Goal: Task Accomplishment & Management: Manage account settings

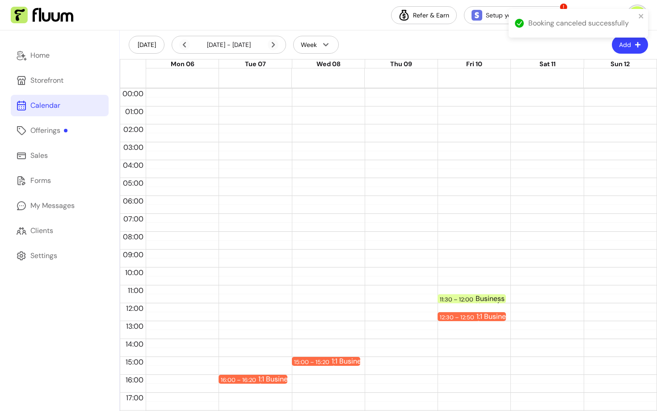
scroll to position [106, 0]
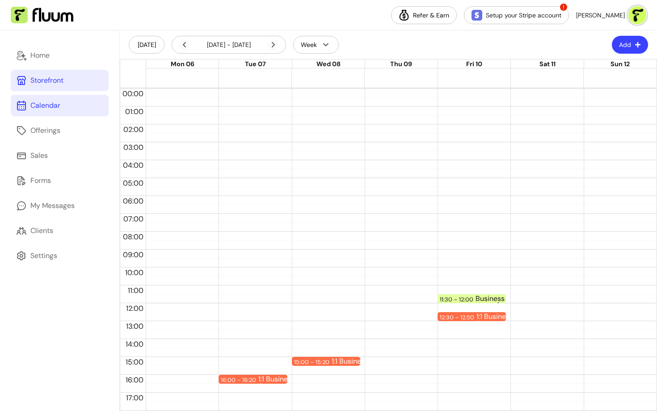
click at [69, 77] on link "Storefront" at bounding box center [60, 80] width 98 height 21
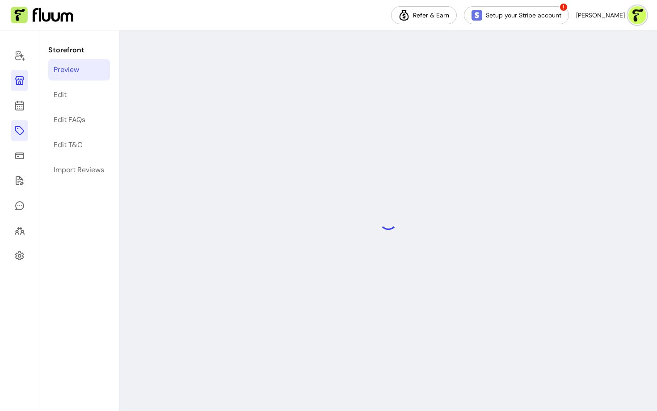
click at [17, 128] on icon at bounding box center [19, 130] width 9 height 9
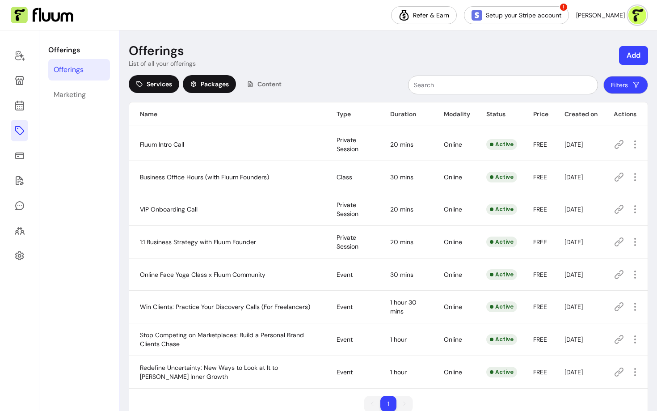
click at [207, 83] on span "Packages" at bounding box center [215, 84] width 28 height 9
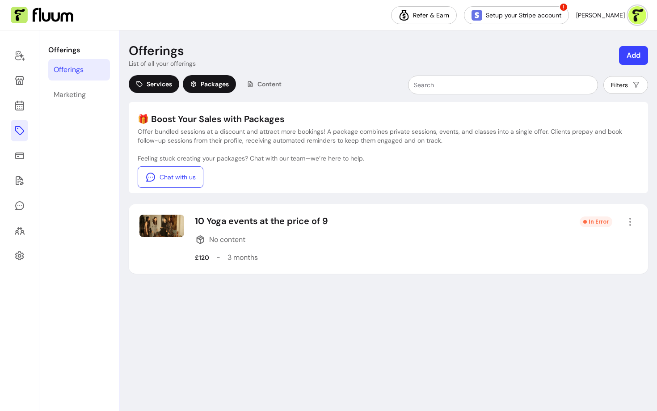
click at [152, 84] on span "Services" at bounding box center [159, 84] width 25 height 9
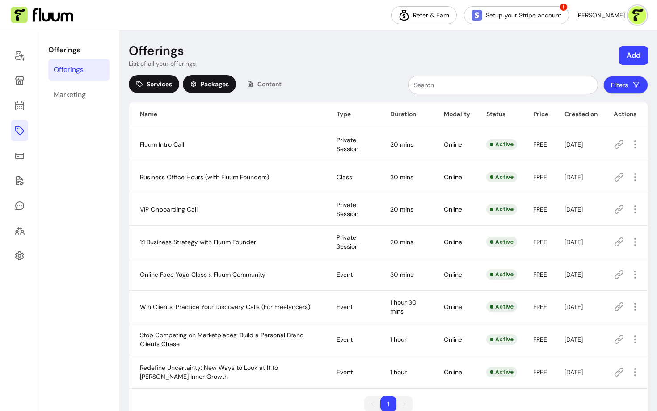
click at [213, 88] on span "Packages" at bounding box center [215, 84] width 28 height 9
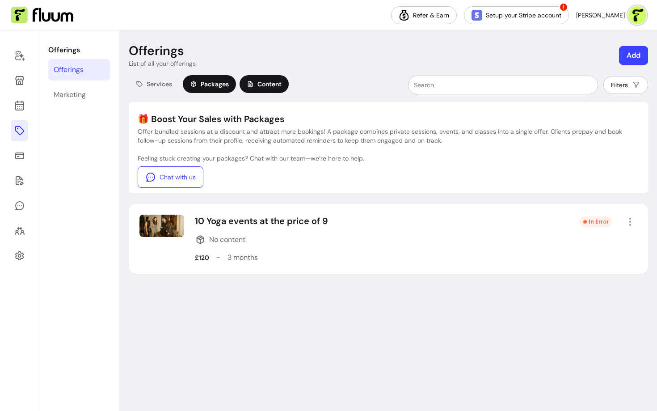
click at [275, 87] on span "Content" at bounding box center [269, 84] width 24 height 9
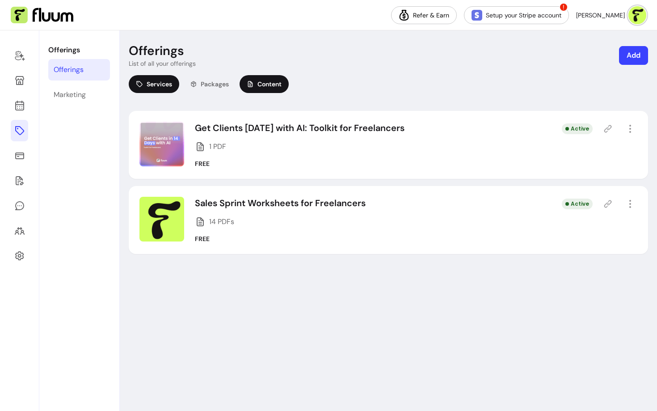
click at [173, 81] on div "Services" at bounding box center [154, 84] width 51 height 18
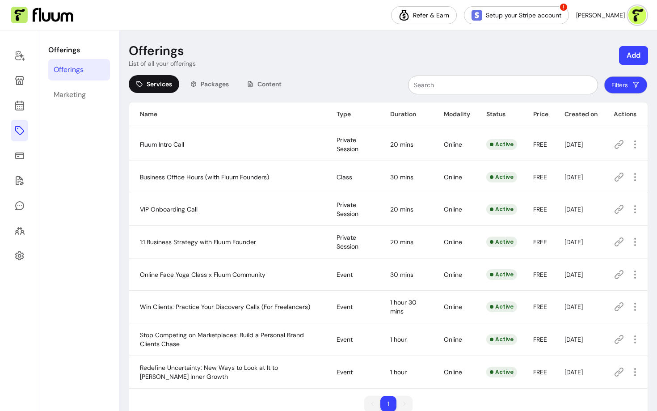
click at [625, 89] on button "Filters" at bounding box center [625, 84] width 43 height 17
click at [637, 53] on button "Add" at bounding box center [634, 55] width 28 height 18
click at [377, 79] on div "Filters" at bounding box center [472, 85] width 352 height 20
click at [636, 56] on button "Add" at bounding box center [634, 55] width 28 height 18
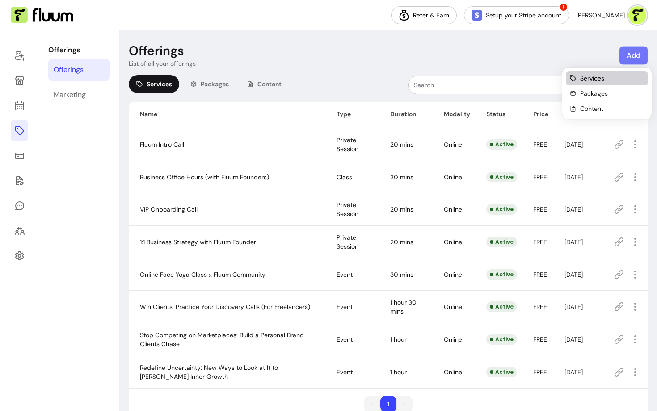
click at [586, 76] on span "Services" at bounding box center [592, 78] width 24 height 9
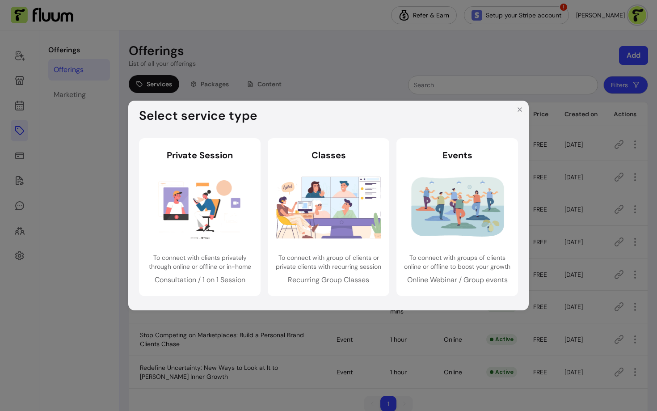
click at [521, 110] on icon "Close" at bounding box center [519, 109] width 7 height 7
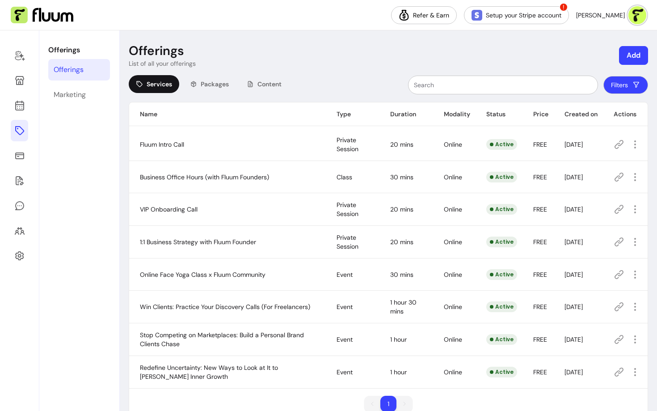
click at [340, 113] on th "Type" at bounding box center [353, 114] width 54 height 24
click at [61, 100] on div "Marketing" at bounding box center [70, 94] width 32 height 11
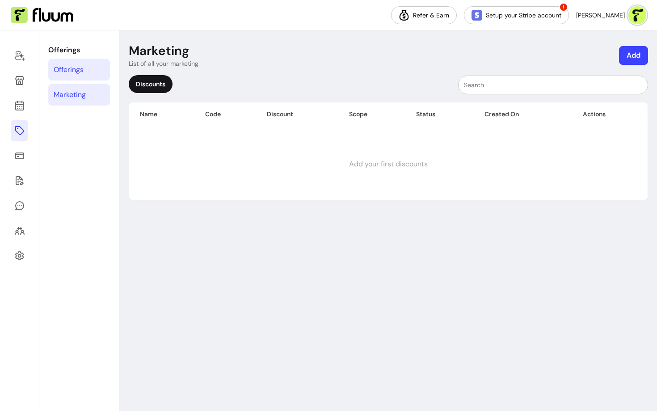
click at [66, 76] on link "Offerings" at bounding box center [79, 69] width 62 height 21
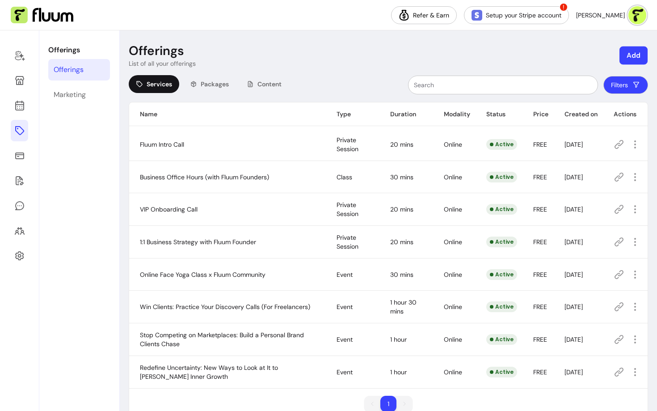
click at [630, 54] on button "Add" at bounding box center [634, 55] width 28 height 18
click at [605, 81] on div "Services" at bounding box center [607, 78] width 75 height 9
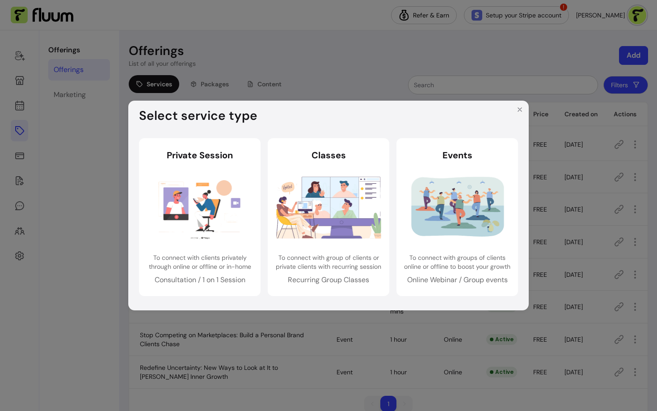
click at [521, 108] on icon "Close" at bounding box center [520, 110] width 4 height 4
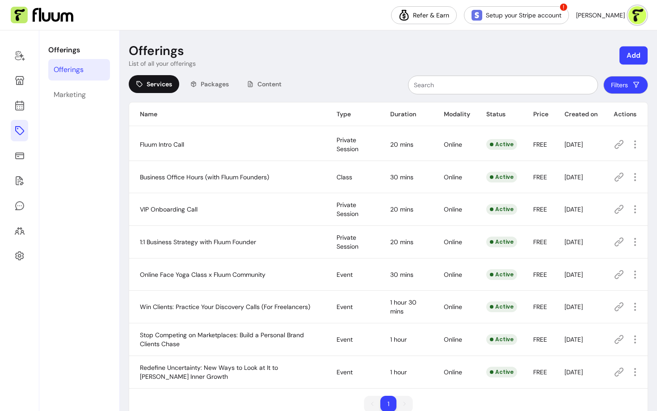
click at [631, 59] on button "Add" at bounding box center [634, 55] width 28 height 18
click at [593, 107] on span "Content" at bounding box center [591, 108] width 23 height 9
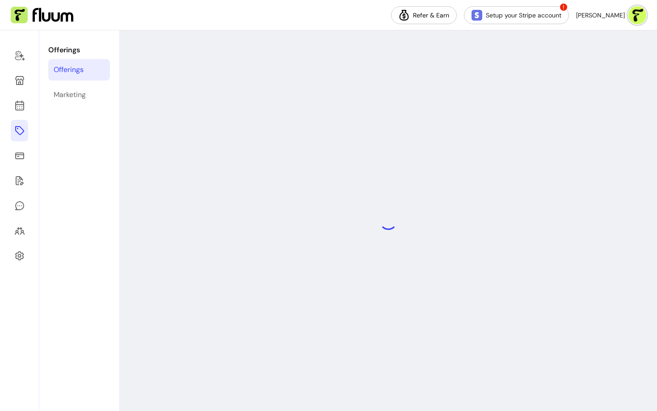
select select "***"
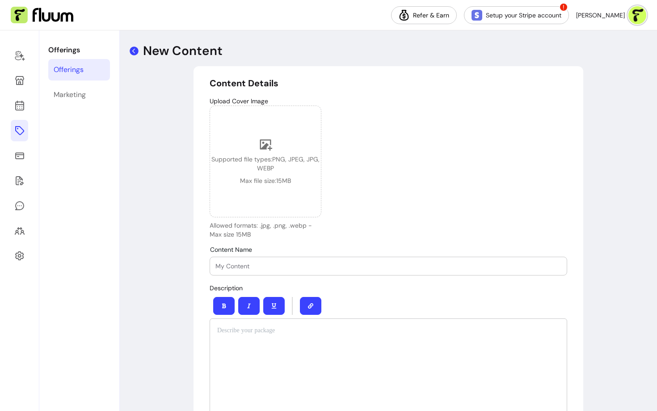
click at [133, 51] on icon at bounding box center [134, 50] width 9 height 9
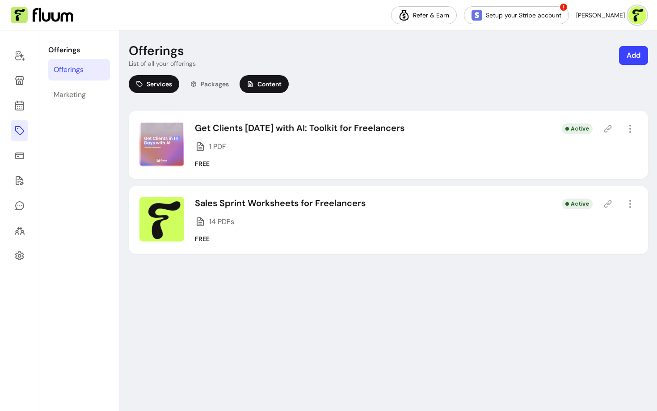
click at [155, 88] on span "Services" at bounding box center [159, 84] width 25 height 9
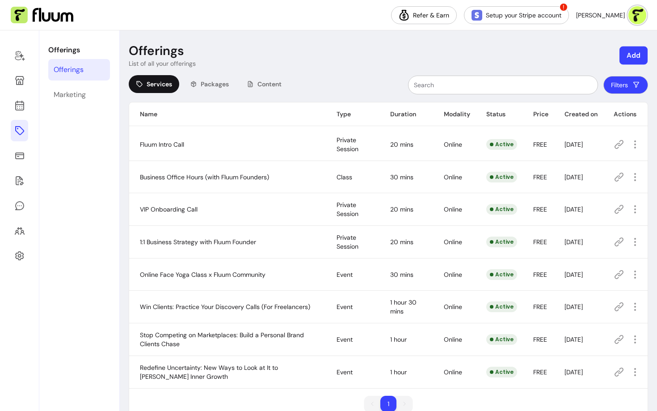
click at [629, 58] on button "Add" at bounding box center [634, 55] width 28 height 18
click at [508, 65] on header "Offerings List of all your offerings Add" at bounding box center [388, 55] width 519 height 25
click at [621, 83] on button "Filters" at bounding box center [625, 84] width 43 height 17
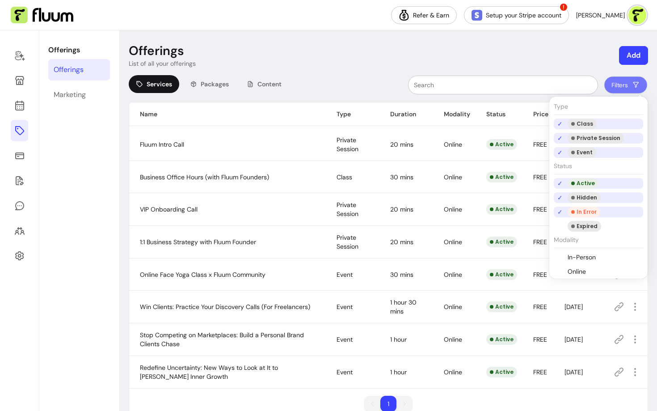
click at [613, 170] on p "Status" at bounding box center [598, 166] width 89 height 17
click at [584, 148] on div "Event" at bounding box center [582, 152] width 29 height 11
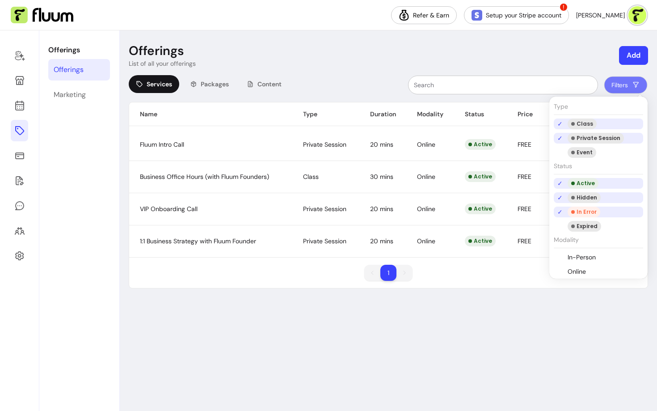
click at [570, 134] on div "Private Session" at bounding box center [596, 138] width 56 height 11
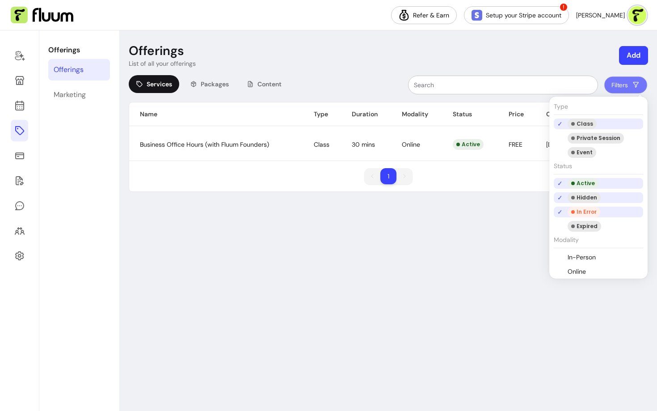
click at [562, 121] on li "Class" at bounding box center [598, 123] width 89 height 11
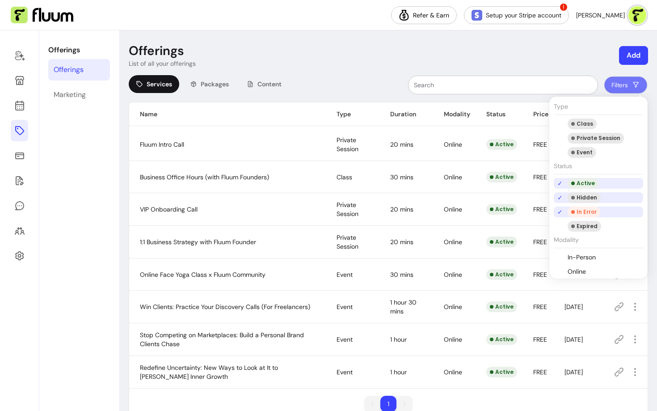
click at [564, 181] on li "Active" at bounding box center [598, 183] width 89 height 11
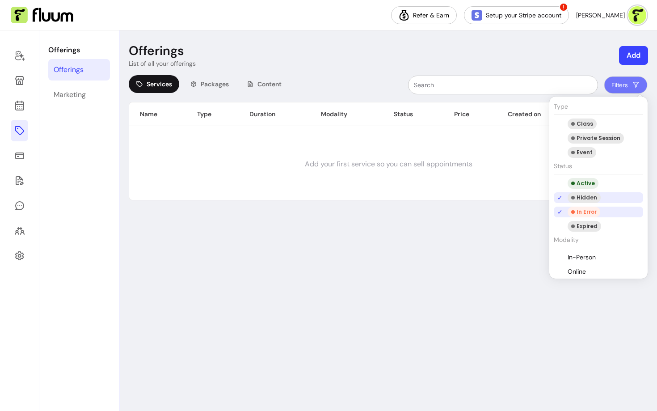
click at [564, 196] on li "Hidden" at bounding box center [598, 197] width 89 height 11
click at [564, 211] on li "In Error" at bounding box center [598, 212] width 89 height 11
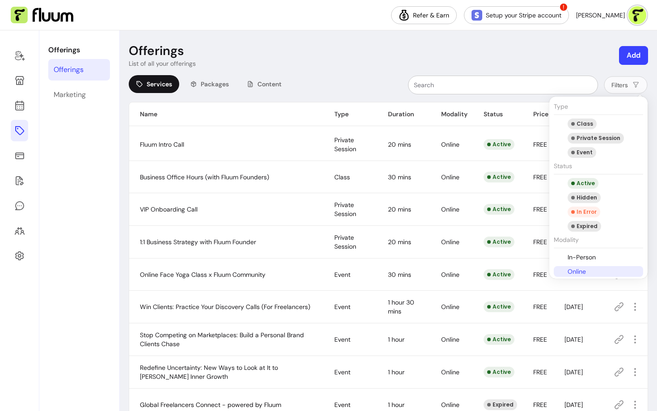
click at [589, 272] on li "Online" at bounding box center [598, 271] width 89 height 11
click at [594, 256] on li "In-Person" at bounding box center [598, 257] width 89 height 11
click at [582, 270] on li "Online" at bounding box center [598, 271] width 89 height 11
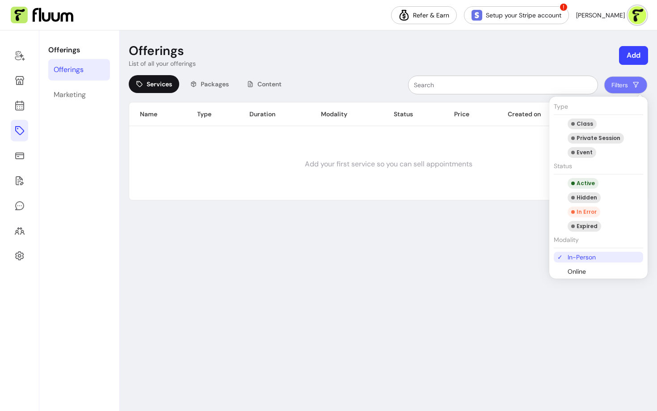
click at [588, 251] on div "Type Class Private Session Event Status Active Hidden In Error Expired Modality…" at bounding box center [598, 187] width 89 height 178
click at [586, 254] on li "In-Person" at bounding box center [598, 257] width 89 height 11
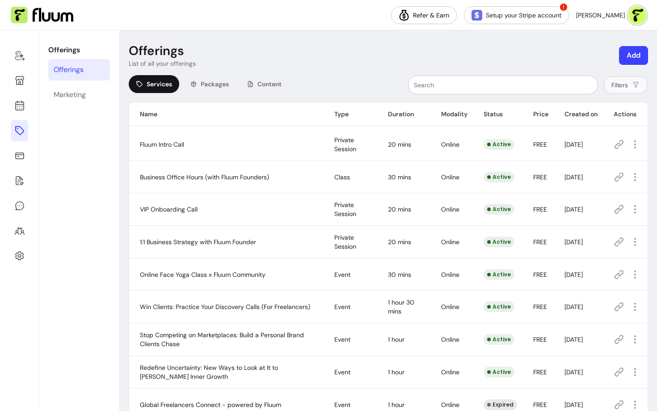
click at [555, 68] on div "Offerings List of all your offerings Add Services Packages Content Filters Name…" at bounding box center [388, 295] width 537 height 531
click at [336, 113] on th "Type" at bounding box center [351, 114] width 54 height 24
click at [219, 91] on div "Packages" at bounding box center [209, 84] width 53 height 18
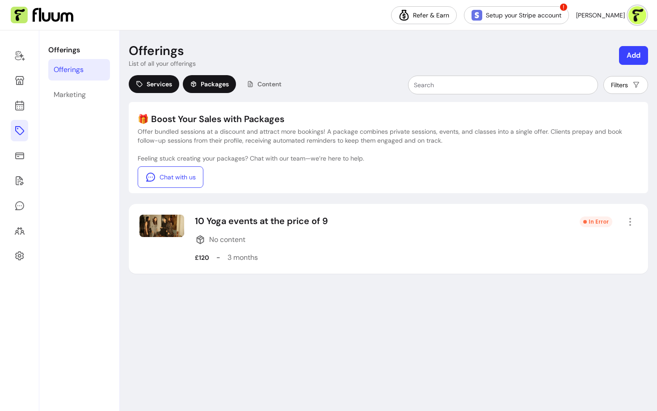
click at [166, 90] on div "Services" at bounding box center [154, 84] width 51 height 18
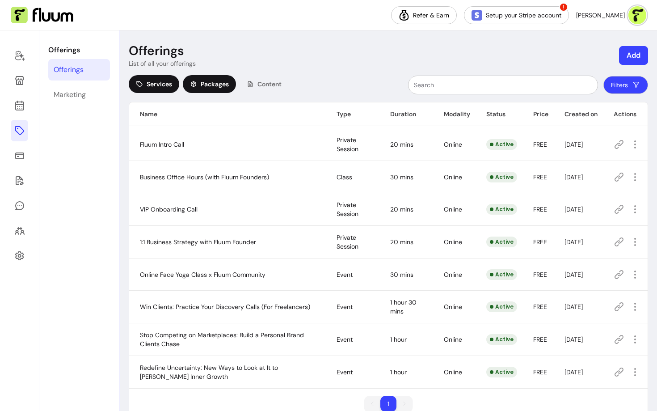
click at [231, 88] on div "Packages" at bounding box center [209, 84] width 53 height 18
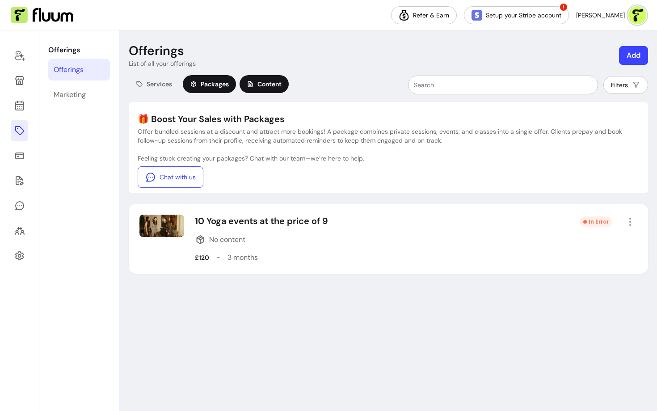
click at [269, 82] on span "Content" at bounding box center [269, 84] width 24 height 9
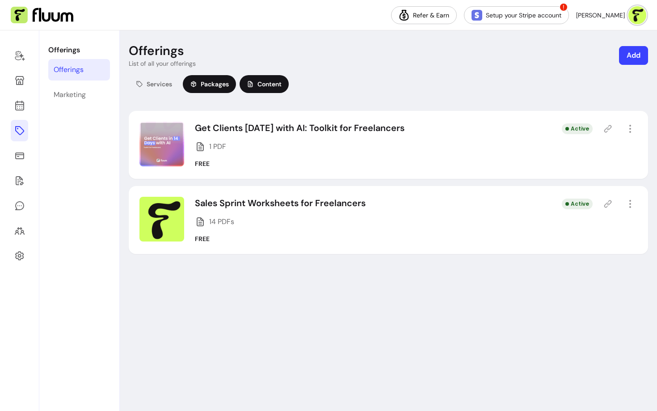
click at [220, 83] on span "Packages" at bounding box center [215, 84] width 28 height 9
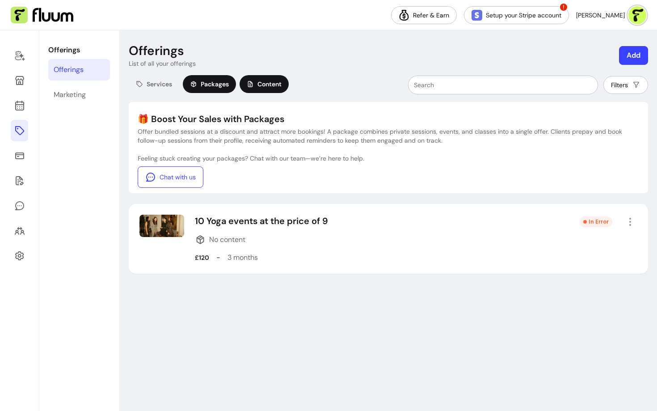
click at [262, 80] on span "Content" at bounding box center [269, 84] width 24 height 9
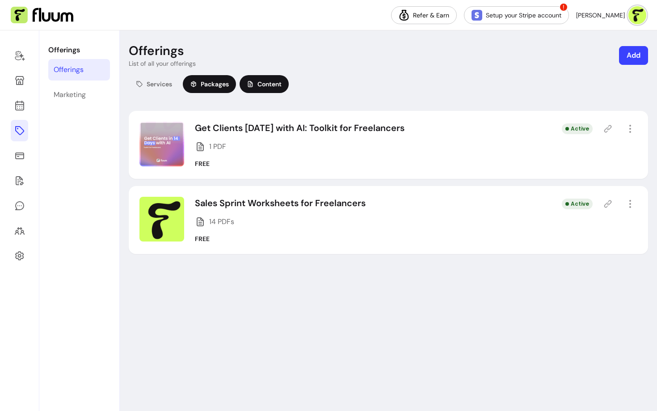
click at [212, 86] on span "Packages" at bounding box center [215, 84] width 28 height 9
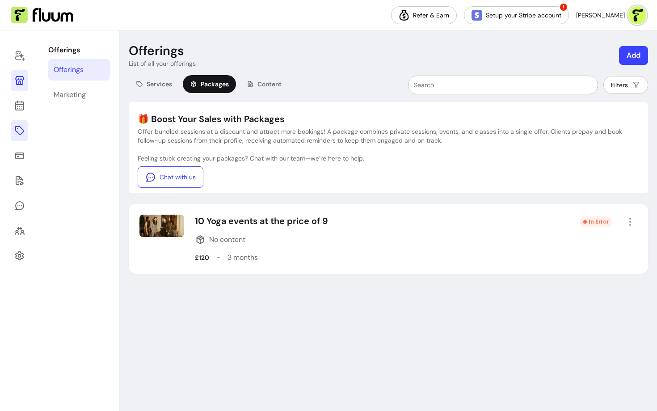
click at [21, 82] on icon at bounding box center [19, 80] width 11 height 11
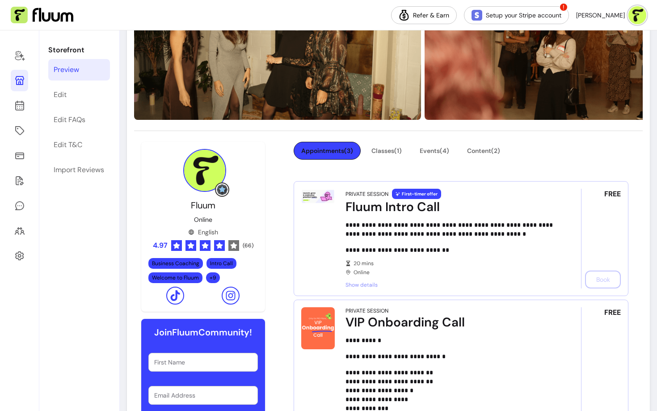
scroll to position [191, 0]
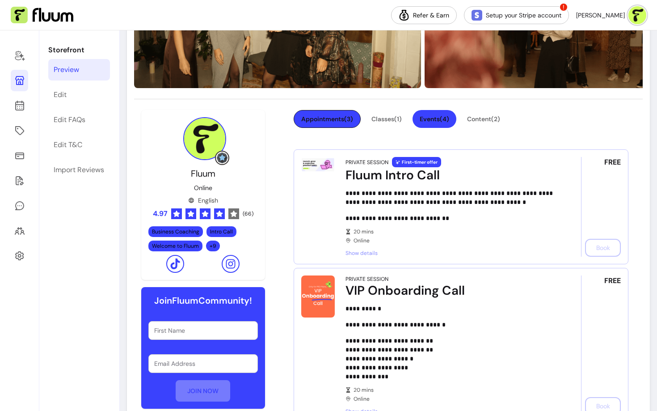
click at [452, 119] on button "Events ( 4 )" at bounding box center [435, 119] width 44 height 18
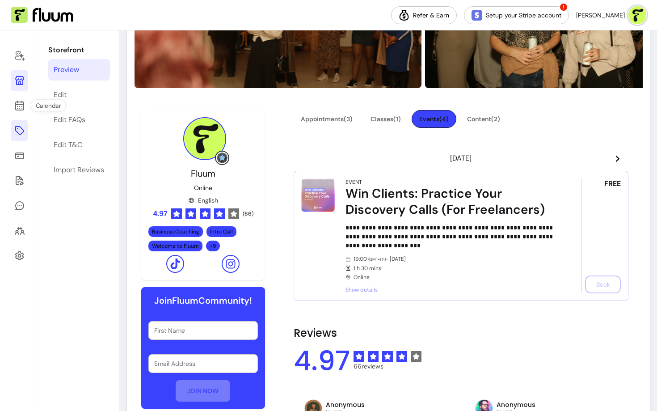
click at [17, 127] on icon at bounding box center [19, 130] width 11 height 11
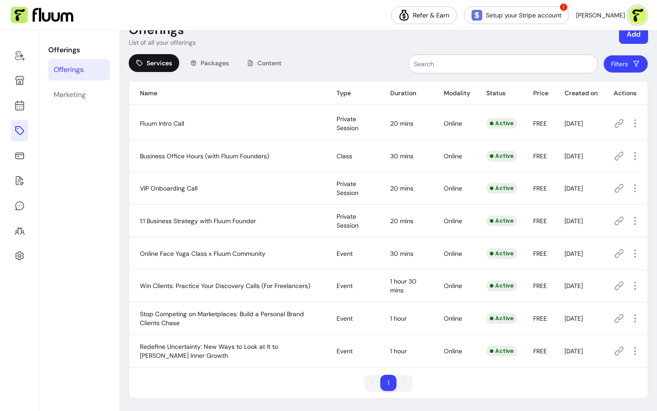
scroll to position [21, 0]
click at [26, 105] on link at bounding box center [19, 105] width 17 height 21
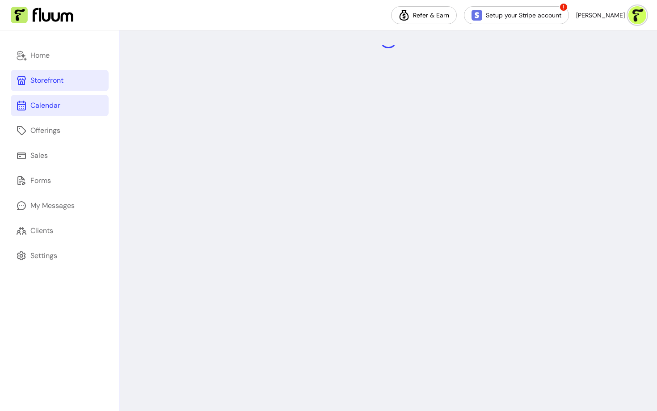
click at [49, 85] on div "Storefront" at bounding box center [46, 80] width 33 height 11
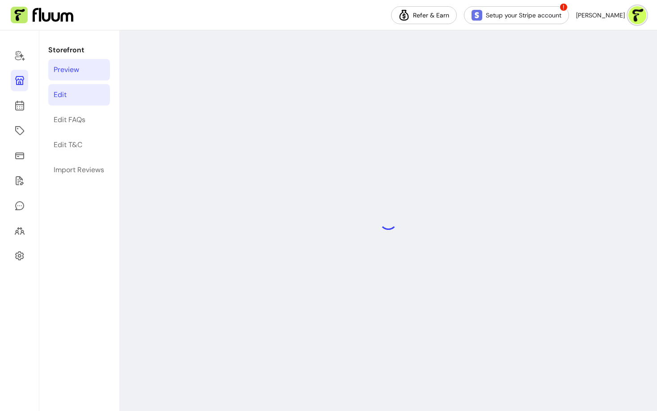
click at [64, 93] on div "Edit" at bounding box center [60, 94] width 13 height 11
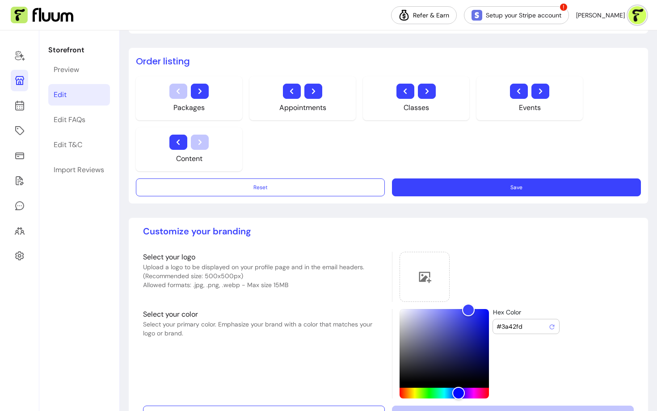
scroll to position [594, 0]
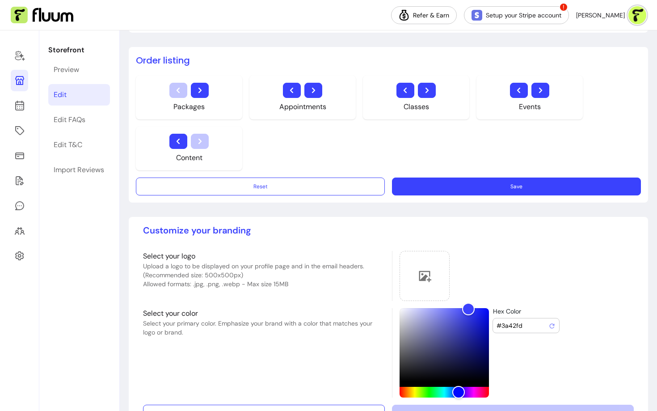
click at [182, 137] on icon "button" at bounding box center [178, 141] width 11 height 11
click at [527, 87] on button "button" at bounding box center [519, 90] width 18 height 15
click at [399, 92] on button "button" at bounding box center [406, 90] width 18 height 15
click at [297, 91] on button "button" at bounding box center [291, 90] width 17 height 15
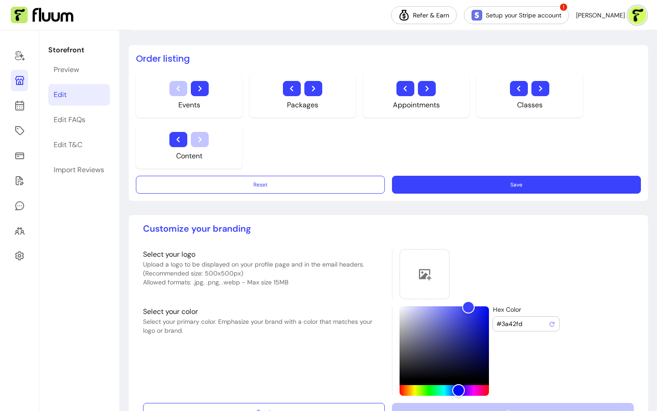
scroll to position [595, 0]
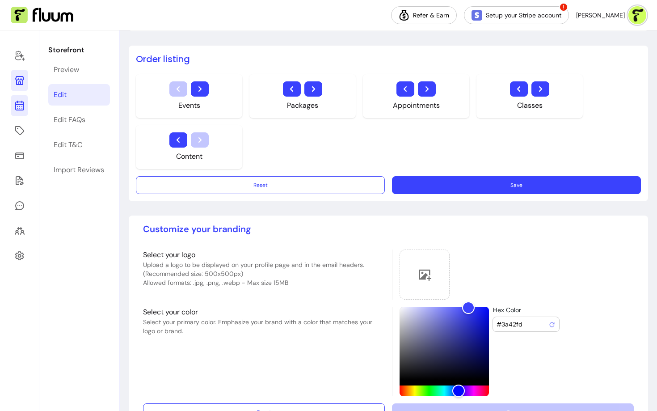
click at [21, 109] on icon at bounding box center [19, 105] width 11 height 11
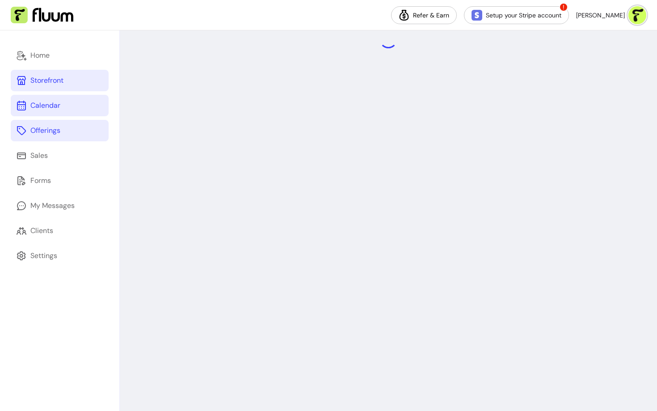
click at [26, 131] on icon at bounding box center [21, 130] width 11 height 11
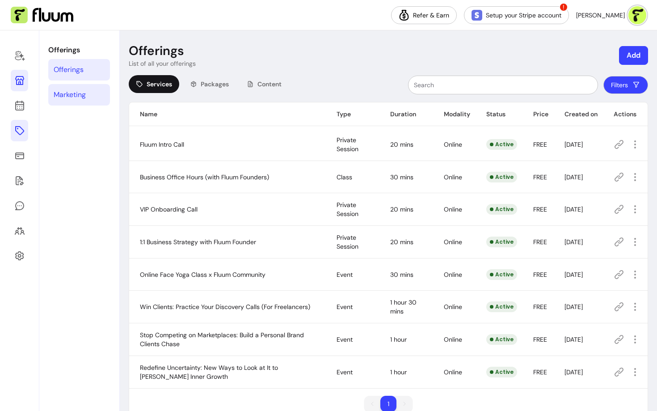
click at [88, 90] on link "Marketing" at bounding box center [79, 94] width 62 height 21
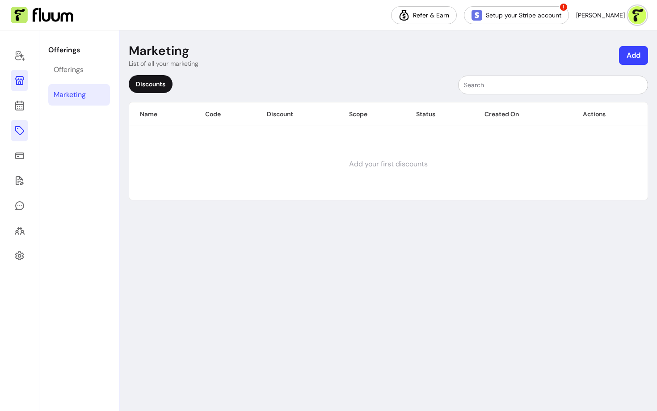
click at [164, 65] on p "List of all your marketing" at bounding box center [164, 63] width 70 height 9
click at [190, 68] on div "Marketing List of all your marketing Add Discounts Name Code Discount Scope Sta…" at bounding box center [388, 220] width 537 height 380
click at [169, 59] on p "List of all your marketing" at bounding box center [164, 63] width 70 height 9
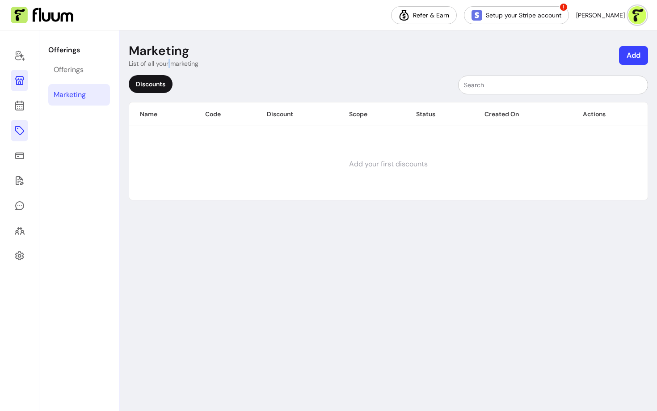
click at [169, 59] on p "List of all your marketing" at bounding box center [164, 63] width 70 height 9
click at [167, 61] on p "List of all your marketing" at bounding box center [164, 63] width 70 height 9
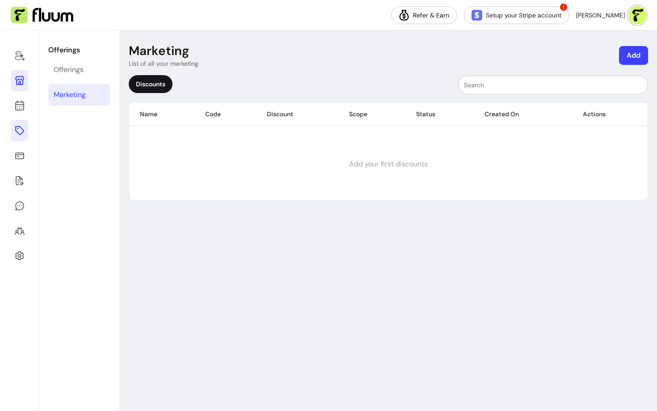
click at [195, 68] on div "Marketing List of all your marketing Add Discounts Name Code Discount Scope Sta…" at bounding box center [388, 220] width 537 height 380
click at [17, 160] on icon at bounding box center [19, 155] width 11 height 11
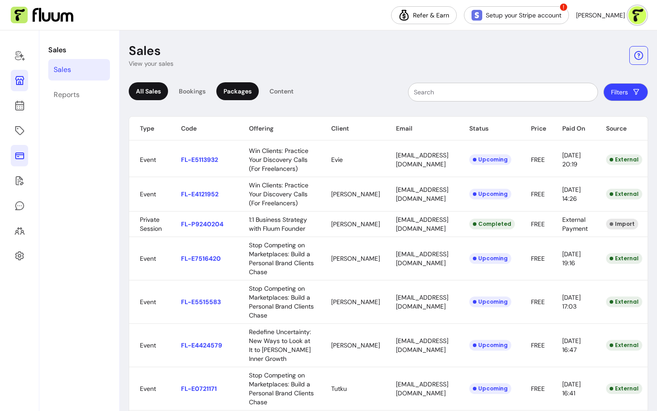
click at [239, 93] on div "Packages" at bounding box center [237, 91] width 42 height 18
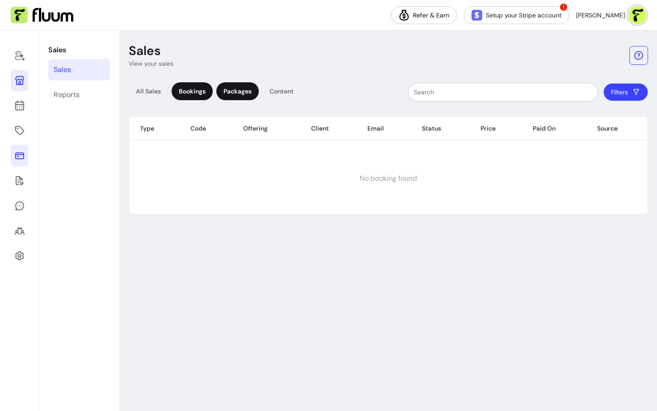
click at [204, 89] on div "Bookings" at bounding box center [192, 91] width 41 height 18
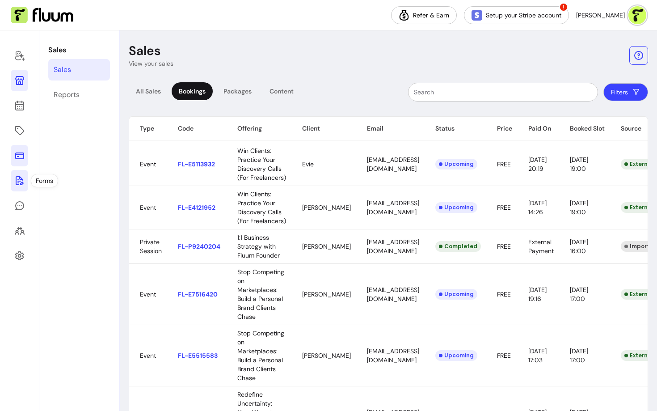
click at [17, 181] on icon at bounding box center [19, 180] width 11 height 11
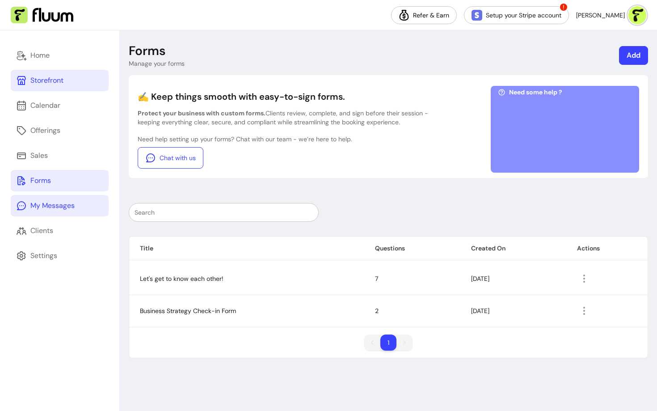
click at [45, 207] on div "My Messages" at bounding box center [52, 205] width 44 height 11
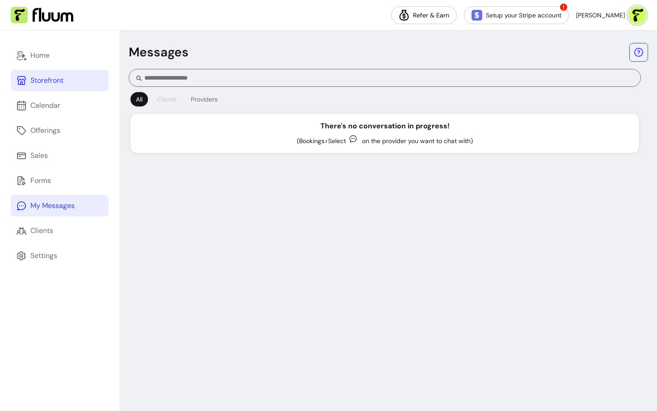
click at [159, 97] on div "Clients" at bounding box center [167, 99] width 20 height 9
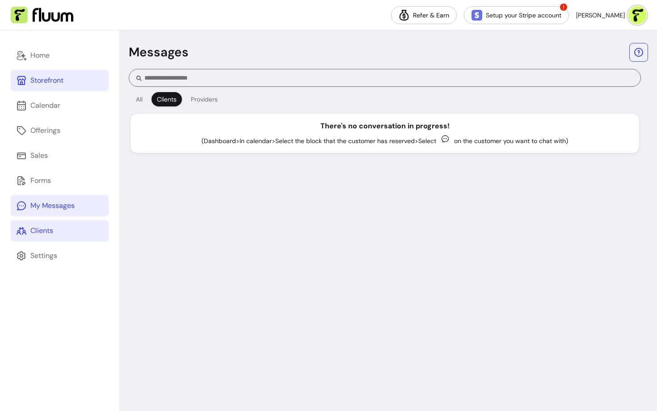
click at [56, 228] on link "Clients" at bounding box center [60, 230] width 98 height 21
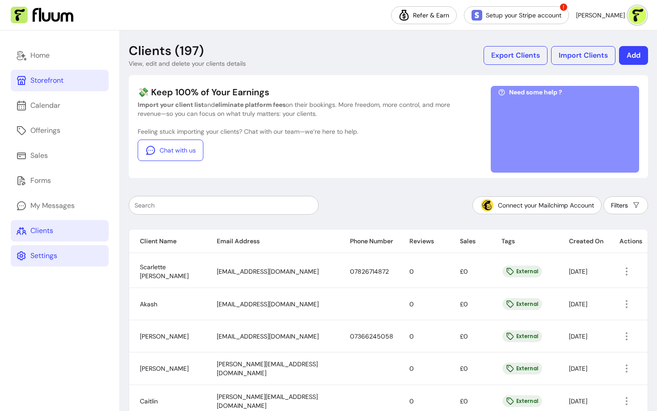
click at [52, 253] on div "Settings" at bounding box center [43, 255] width 27 height 11
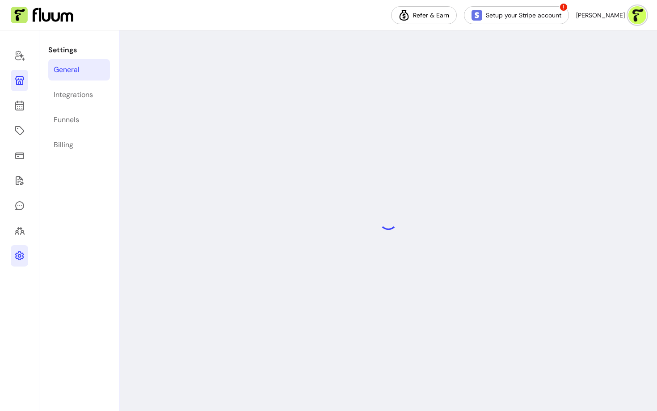
select select "**********"
select select "***"
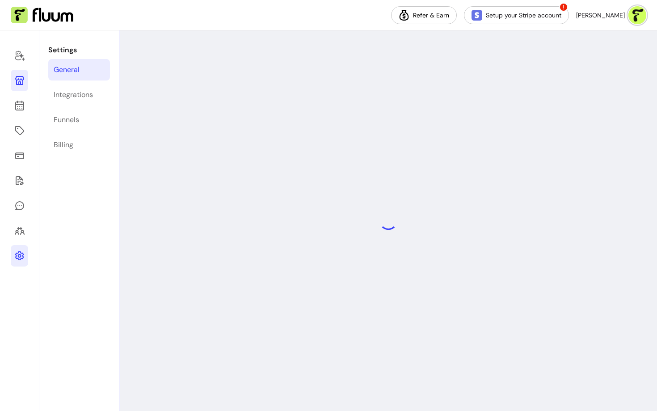
select select "***"
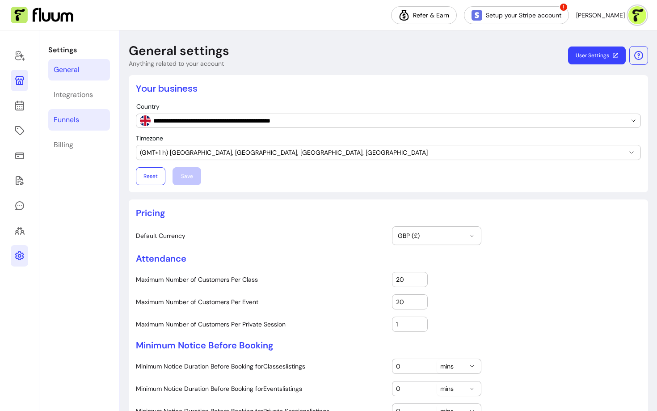
click at [64, 118] on div "Funnels" at bounding box center [66, 119] width 25 height 11
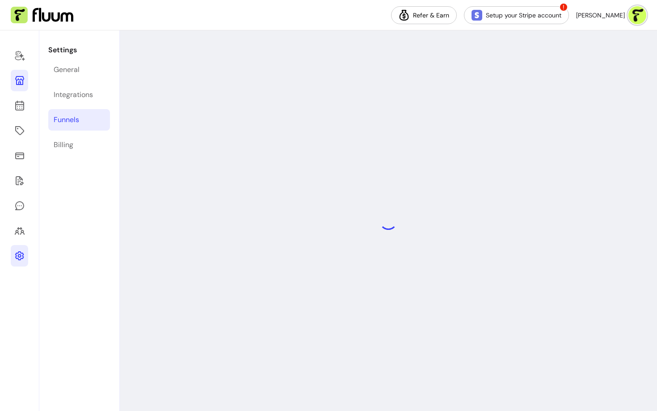
select select "**********"
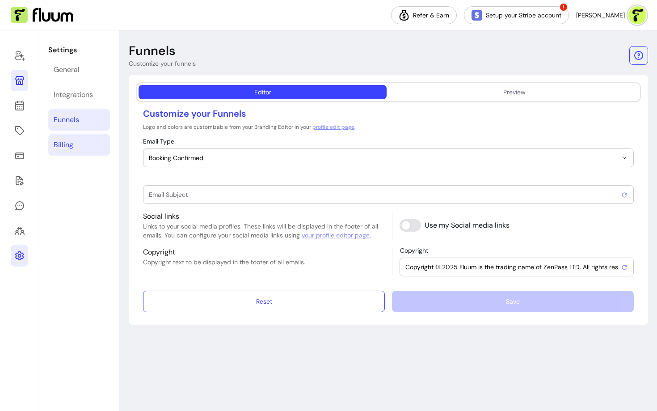
type input "Booking confirmed !"
click at [20, 126] on icon at bounding box center [19, 130] width 11 height 11
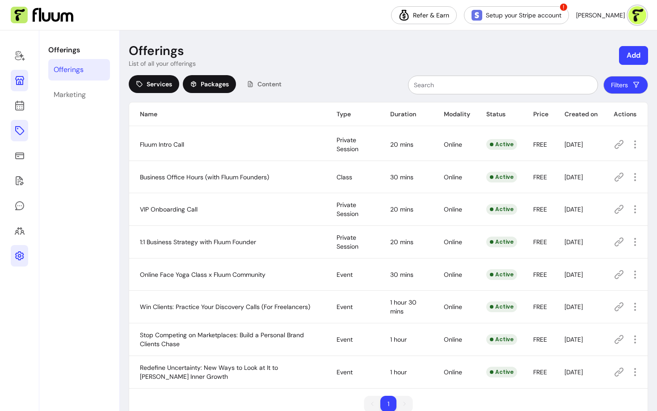
click at [215, 86] on span "Packages" at bounding box center [215, 84] width 28 height 9
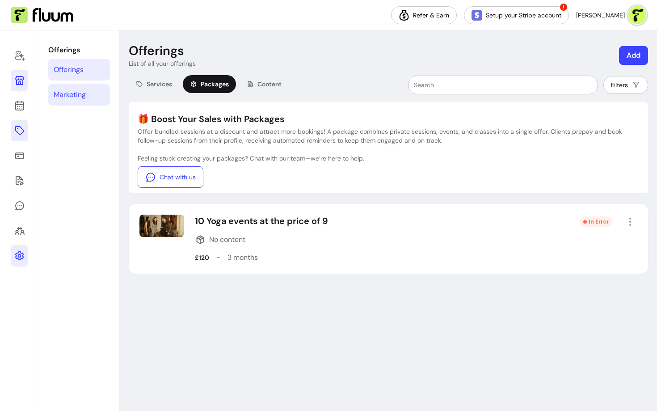
click at [72, 93] on div "Marketing" at bounding box center [70, 94] width 32 height 11
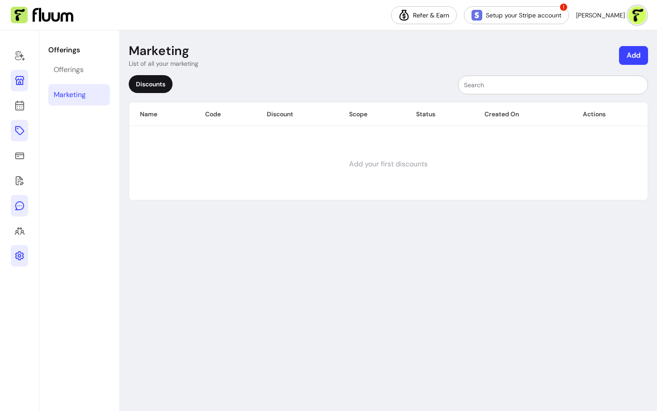
click at [17, 207] on icon at bounding box center [19, 205] width 11 height 11
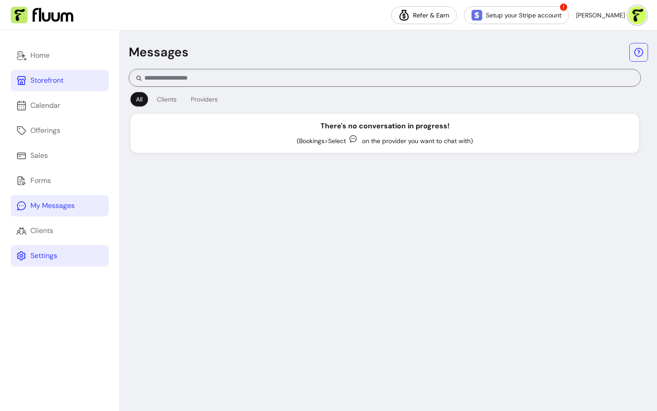
click at [22, 253] on icon at bounding box center [21, 255] width 11 height 11
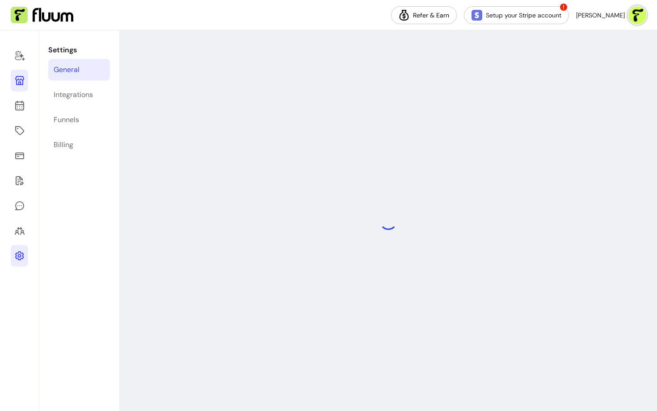
select select "**********"
select select "***"
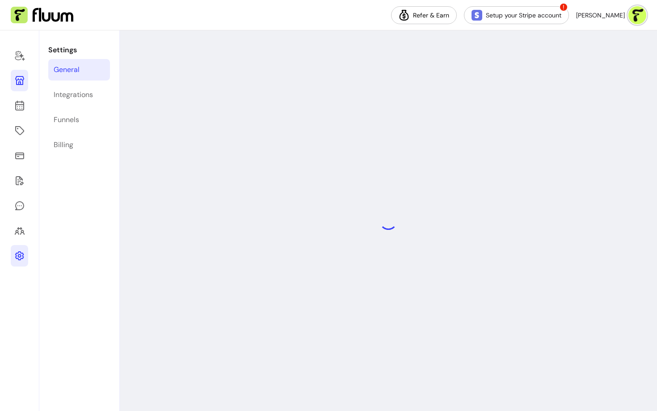
select select "***"
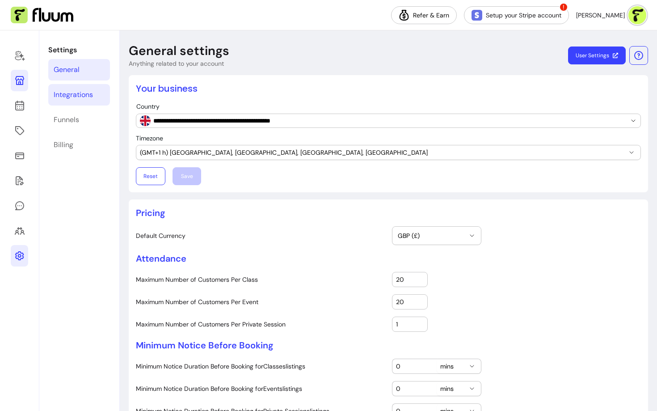
click at [64, 95] on div "Integrations" at bounding box center [73, 94] width 39 height 11
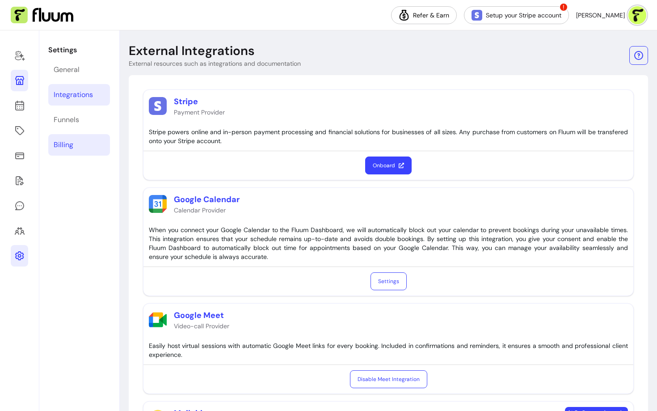
click at [64, 139] on div "Billing" at bounding box center [64, 144] width 20 height 11
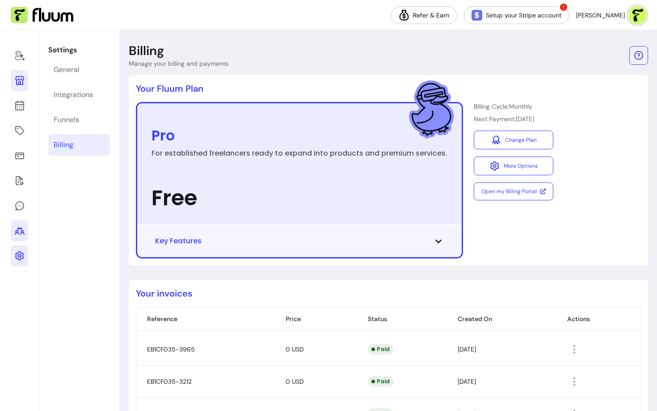
click at [25, 230] on link at bounding box center [19, 230] width 17 height 21
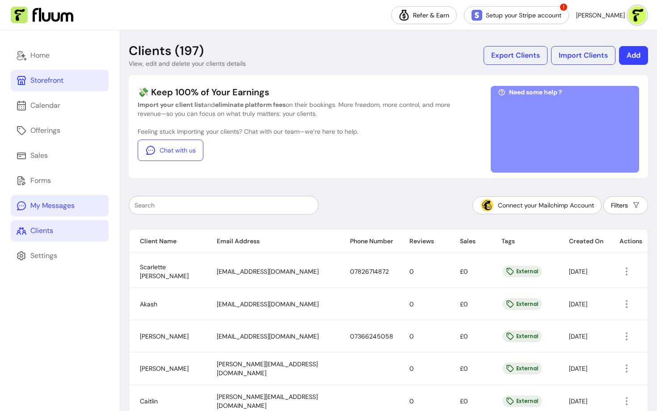
click at [33, 205] on div "My Messages" at bounding box center [52, 205] width 44 height 11
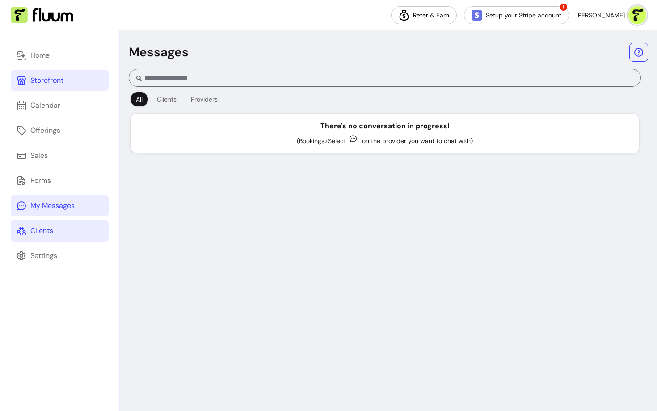
click at [32, 233] on div "Clients" at bounding box center [41, 230] width 23 height 11
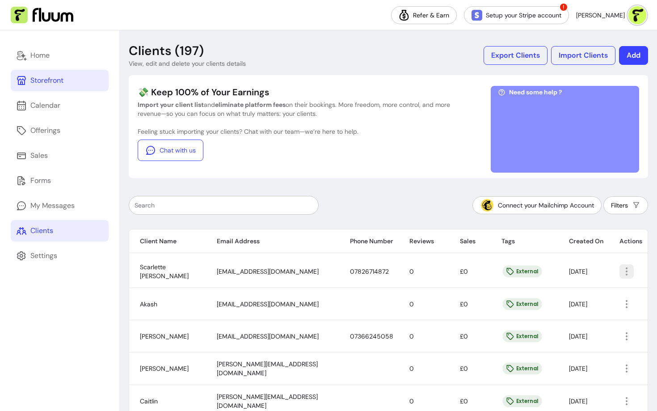
click at [621, 273] on icon "button" at bounding box center [626, 271] width 11 height 11
click at [410, 272] on span "0" at bounding box center [411, 271] width 4 height 8
click at [622, 274] on icon "button" at bounding box center [626, 271] width 11 height 11
click at [37, 80] on div "Storefront" at bounding box center [46, 80] width 33 height 11
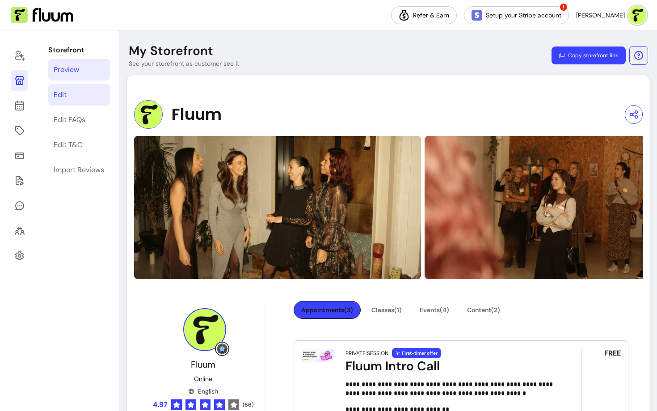
click at [66, 96] on div "Edit" at bounding box center [60, 94] width 13 height 11
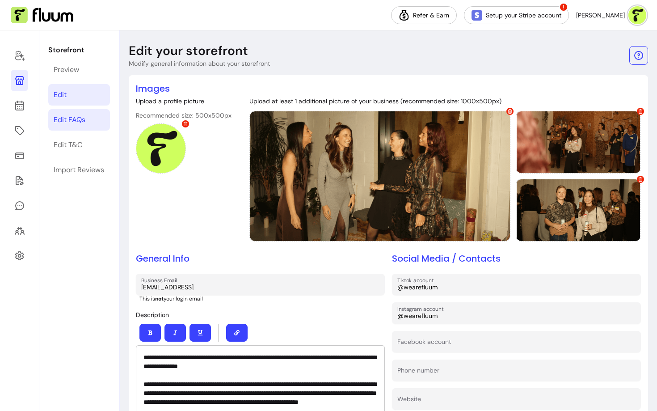
click at [69, 122] on div "Edit FAQs" at bounding box center [70, 119] width 32 height 11
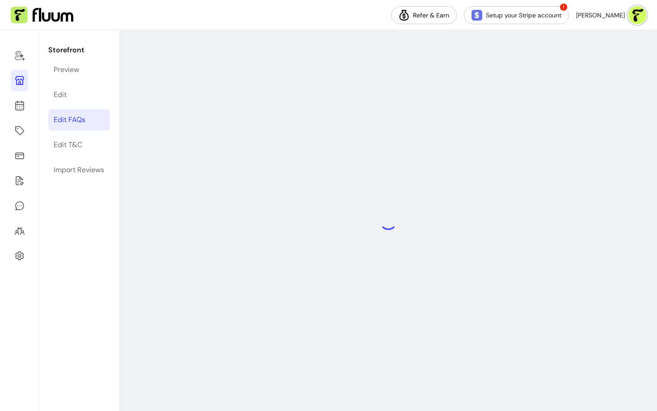
select select "*"
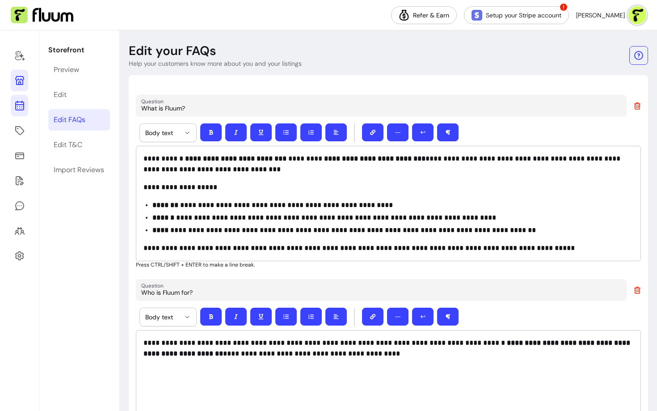
click at [23, 108] on icon at bounding box center [19, 105] width 11 height 11
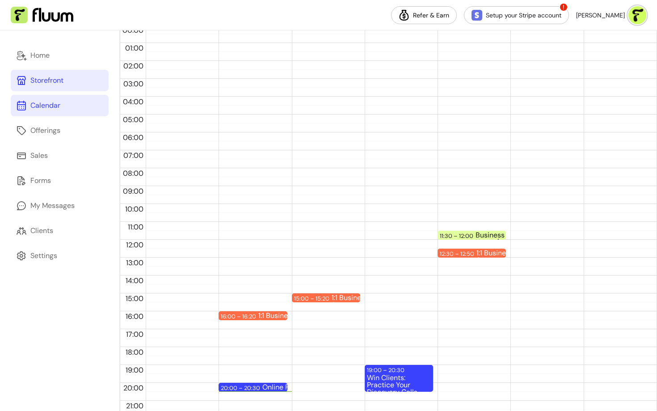
scroll to position [65, 0]
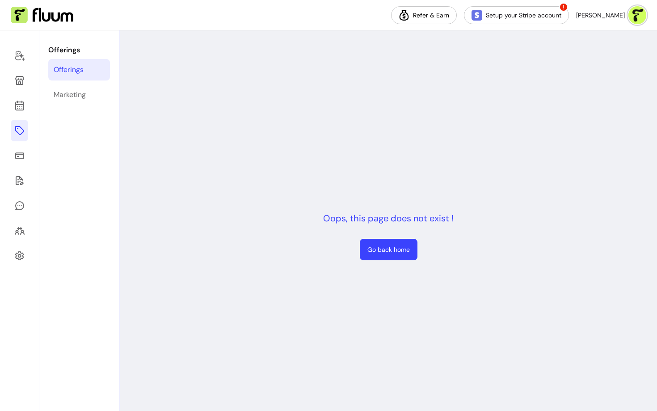
click at [78, 74] on div "Offerings" at bounding box center [69, 69] width 30 height 11
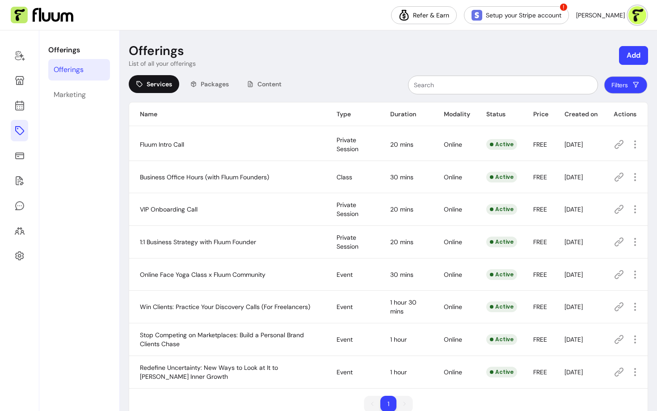
click at [627, 85] on button "Filters" at bounding box center [625, 84] width 43 height 17
click at [200, 87] on div "Packages" at bounding box center [209, 84] width 53 height 18
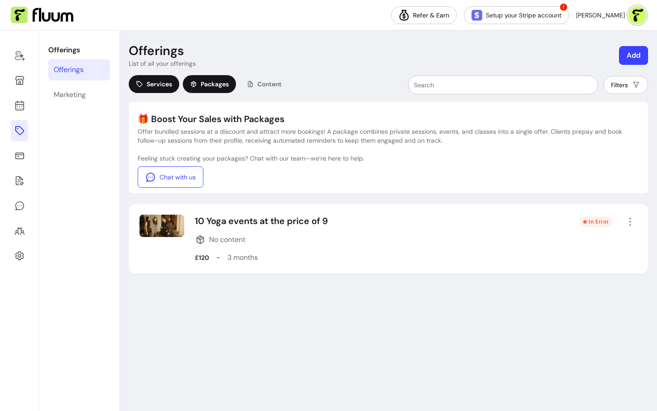
click at [170, 84] on span "Services" at bounding box center [159, 84] width 25 height 9
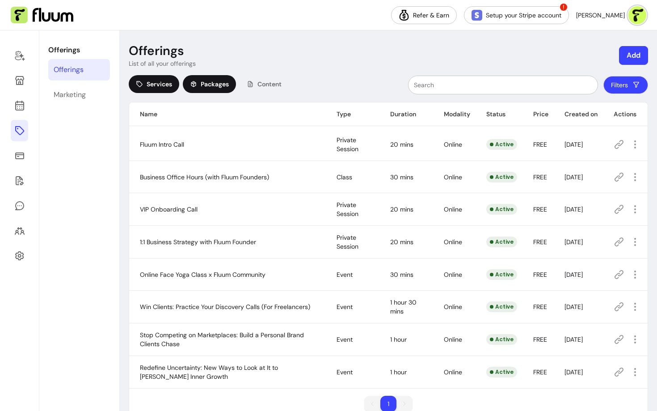
click at [203, 83] on span "Packages" at bounding box center [215, 84] width 28 height 9
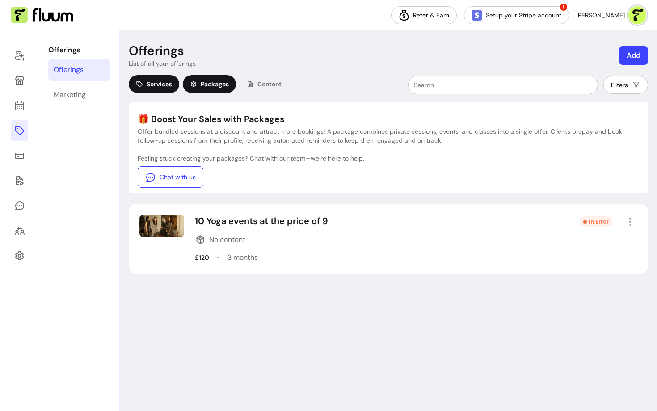
click at [164, 84] on span "Services" at bounding box center [159, 84] width 25 height 9
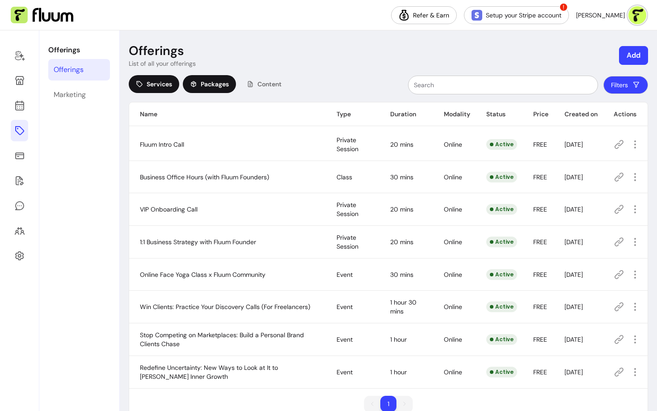
click at [200, 84] on div "Packages" at bounding box center [209, 84] width 53 height 18
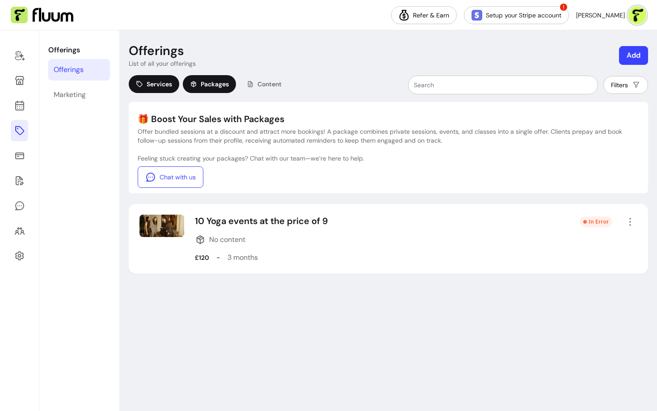
click at [159, 91] on div "Services" at bounding box center [154, 84] width 51 height 18
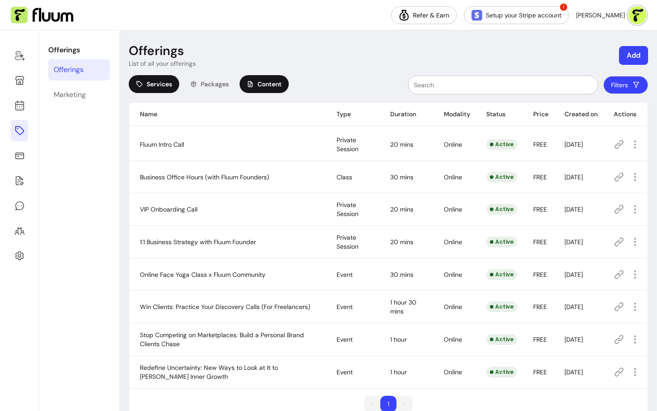
click at [266, 84] on span "Content" at bounding box center [269, 84] width 24 height 9
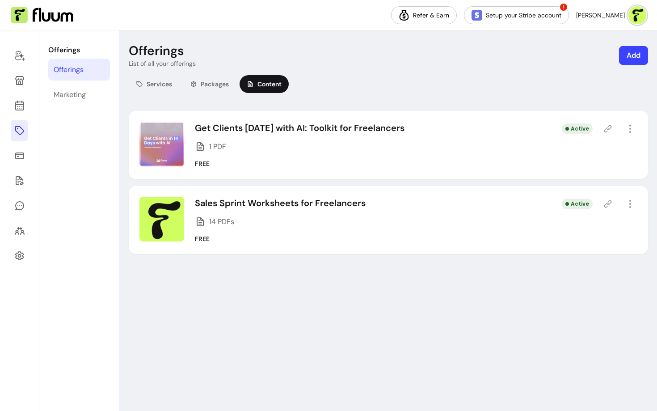
click at [123, 82] on div "Offerings List of all your offerings Add Services Packages Content Get Clients …" at bounding box center [388, 220] width 537 height 380
click at [148, 84] on span "Services" at bounding box center [159, 84] width 25 height 9
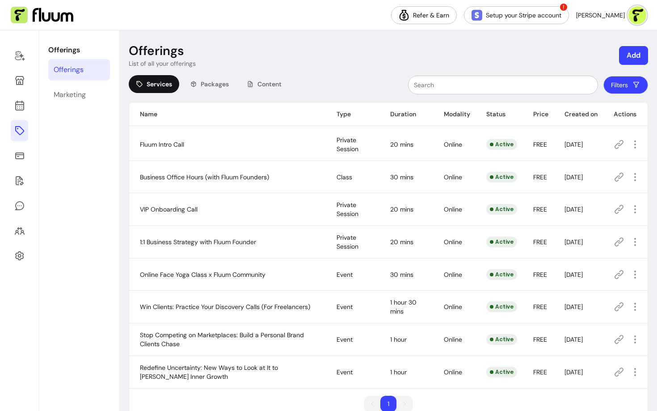
click at [344, 122] on th "Type" at bounding box center [353, 114] width 54 height 24
click at [340, 113] on th "Type" at bounding box center [353, 114] width 54 height 24
click at [207, 84] on span "Packages" at bounding box center [215, 84] width 28 height 9
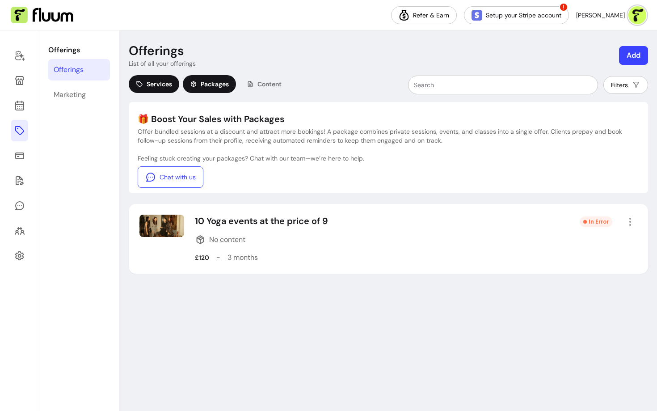
click at [154, 92] on div "Services" at bounding box center [154, 84] width 51 height 18
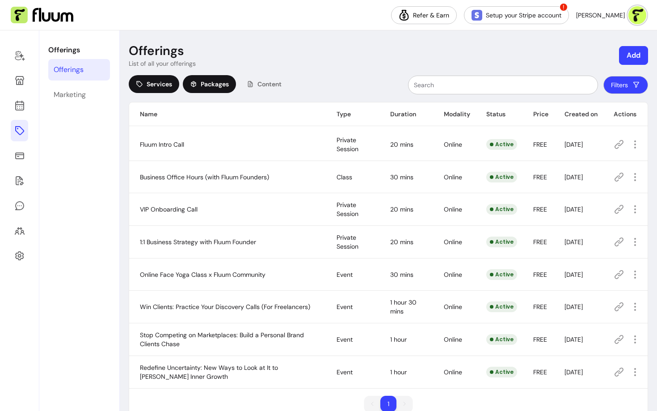
click at [203, 78] on div "Packages" at bounding box center [209, 84] width 53 height 18
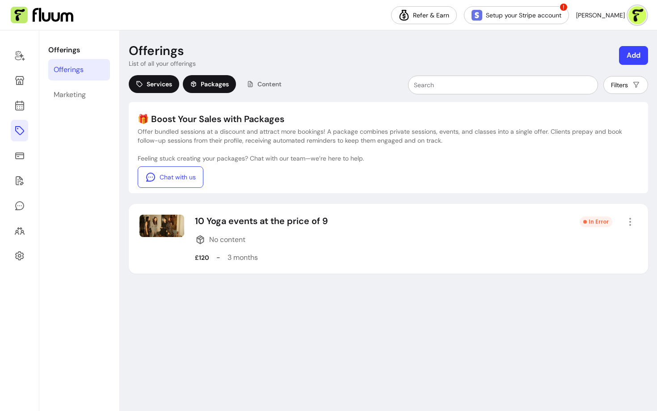
click at [162, 80] on span "Services" at bounding box center [159, 84] width 25 height 9
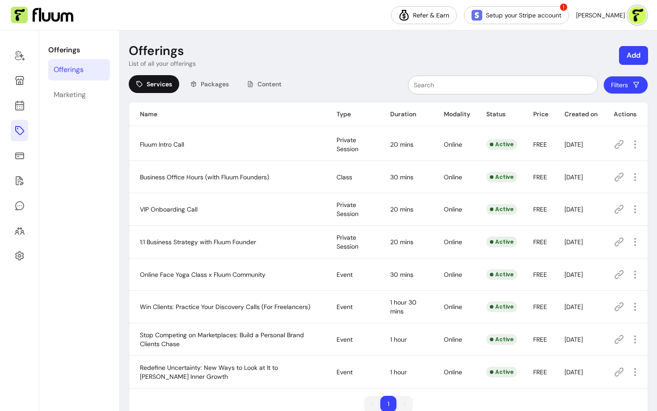
click at [448, 85] on input "text" at bounding box center [503, 84] width 178 height 9
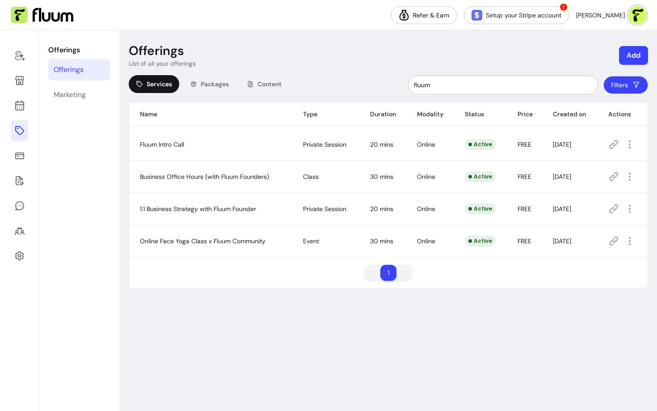
type input "fluum"
click at [217, 83] on span "Packages" at bounding box center [215, 84] width 28 height 9
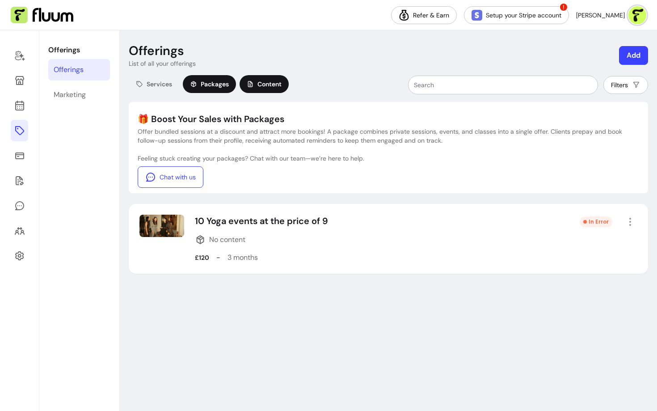
click at [263, 84] on span "Content" at bounding box center [269, 84] width 24 height 9
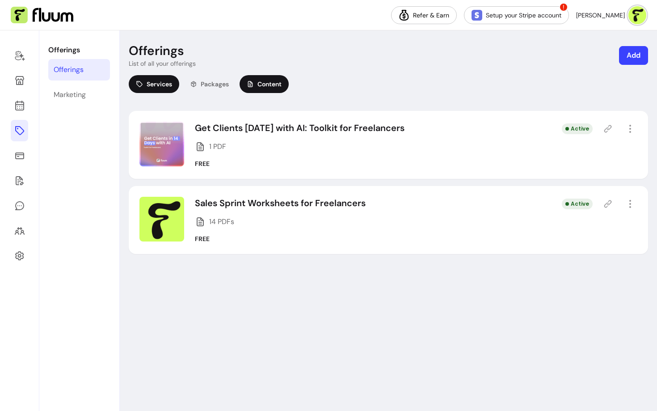
click at [172, 86] on span "Services" at bounding box center [159, 84] width 25 height 9
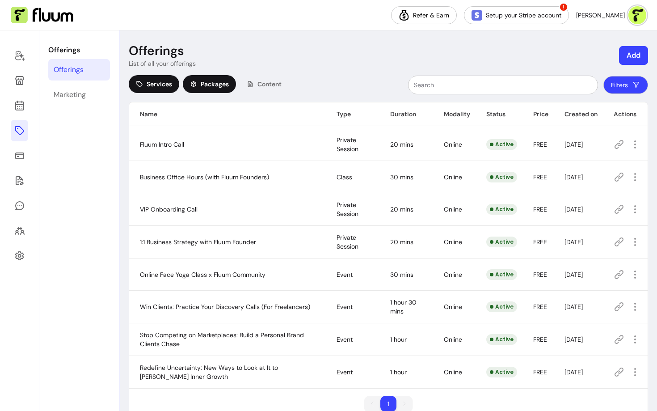
click at [216, 87] on span "Packages" at bounding box center [215, 84] width 28 height 9
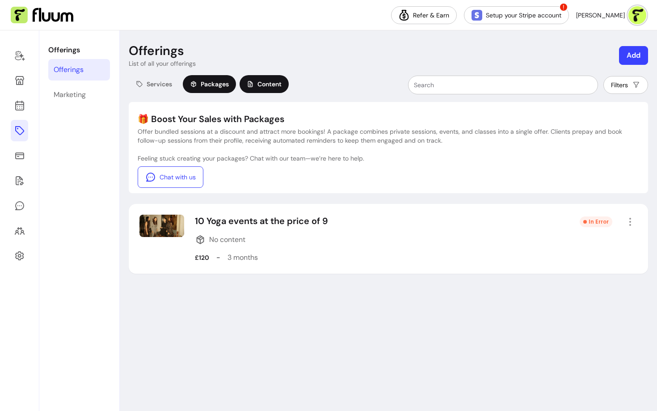
click at [274, 83] on span "Content" at bounding box center [269, 84] width 24 height 9
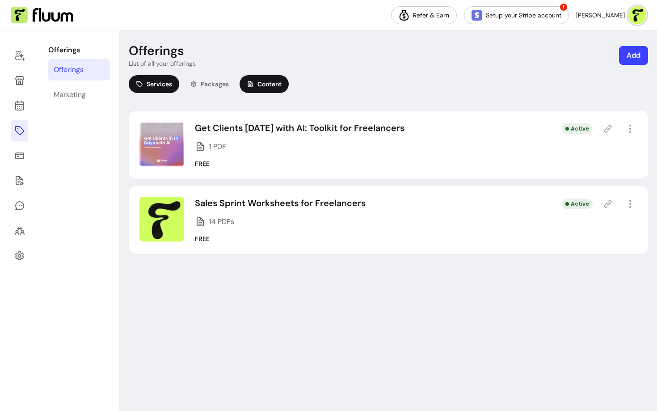
click at [157, 88] on span "Services" at bounding box center [159, 84] width 25 height 9
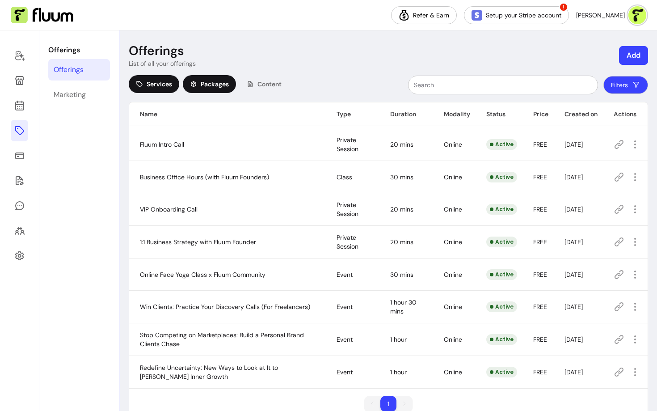
click at [200, 89] on div "Packages" at bounding box center [209, 84] width 53 height 18
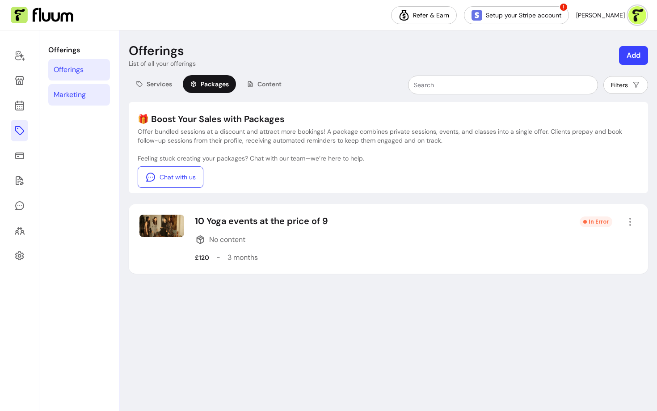
click at [83, 88] on link "Marketing" at bounding box center [79, 94] width 62 height 21
